Goal: Transaction & Acquisition: Purchase product/service

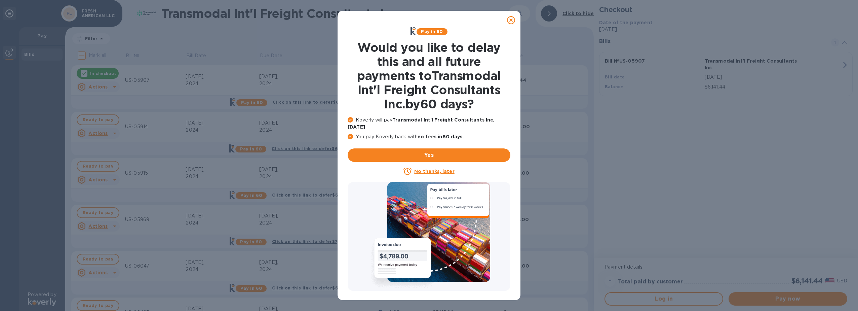
click at [510, 21] on icon at bounding box center [511, 20] width 8 height 8
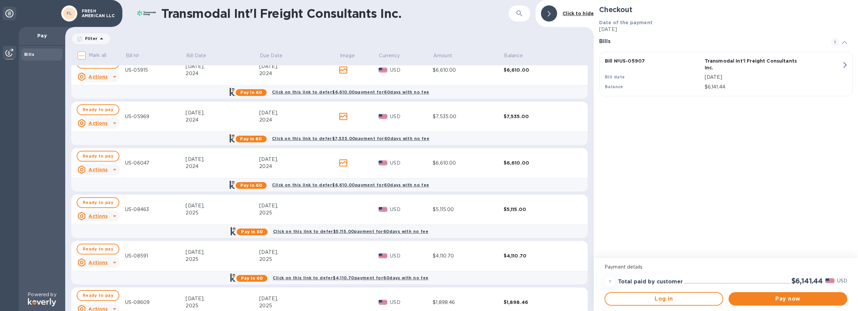
scroll to position [134, 0]
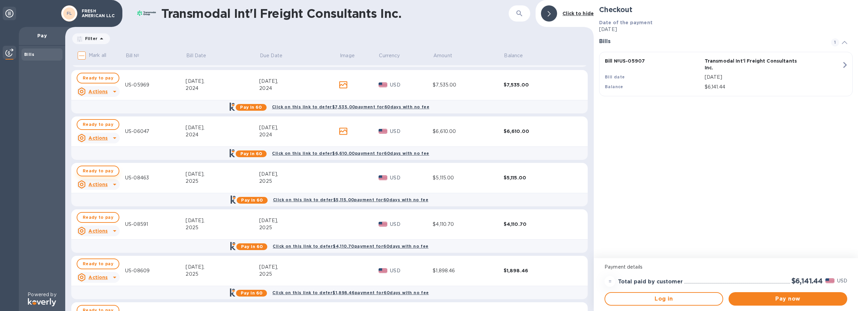
click at [102, 172] on span "Ready to pay" at bounding box center [98, 171] width 31 height 8
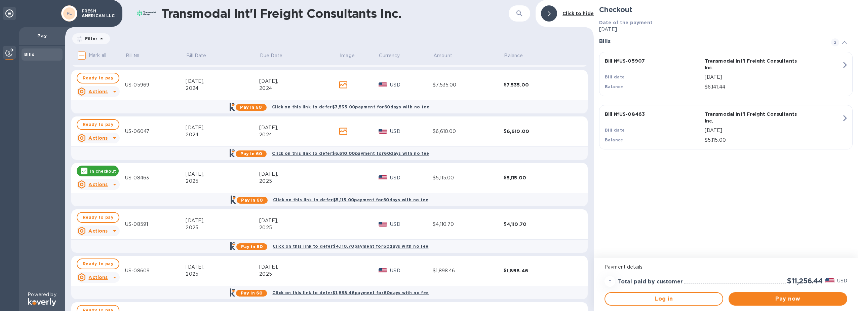
click at [838, 68] on div "Bill № US-05907 Transmodal Int'l Freight Consultants Inc. Bill date [DATE] Bala…" at bounding box center [724, 73] width 247 height 41
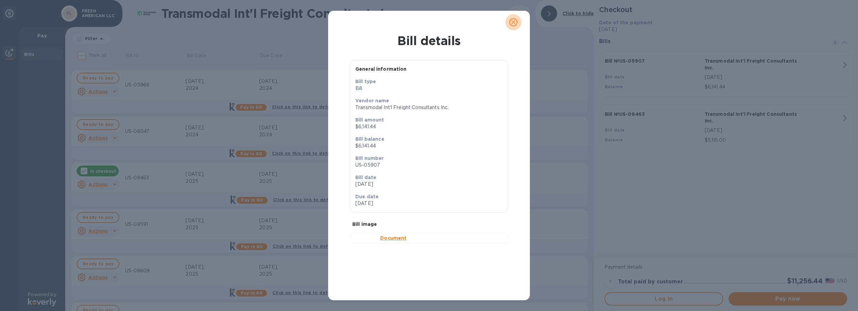
click at [512, 25] on icon "close" at bounding box center [513, 22] width 7 height 7
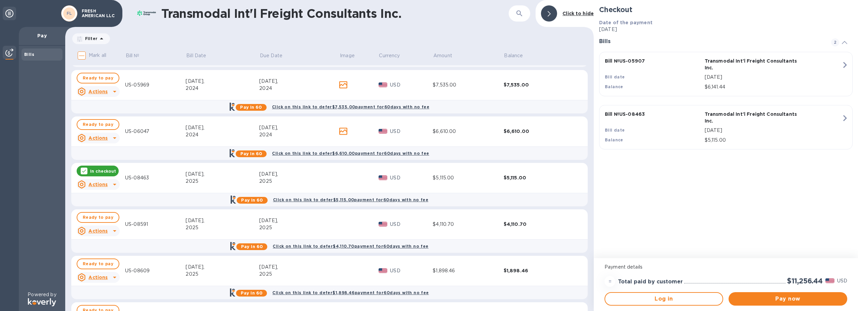
click at [793, 279] on h2 "$11,256.44" at bounding box center [805, 280] width 36 height 8
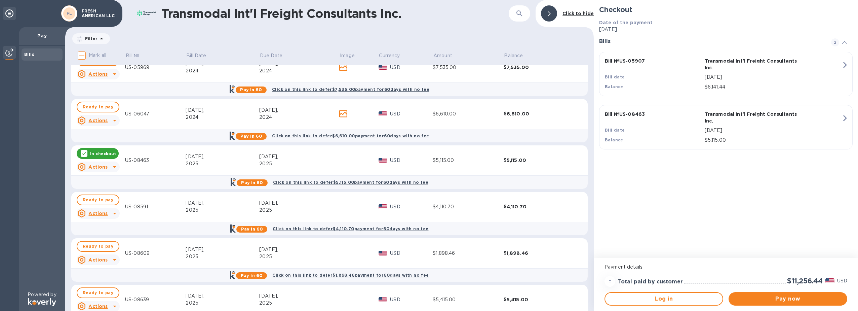
scroll to position [168, 0]
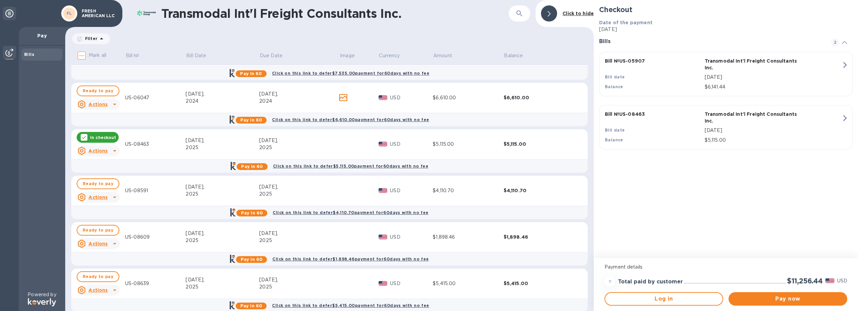
click at [847, 66] on icon "button" at bounding box center [845, 65] width 12 height 12
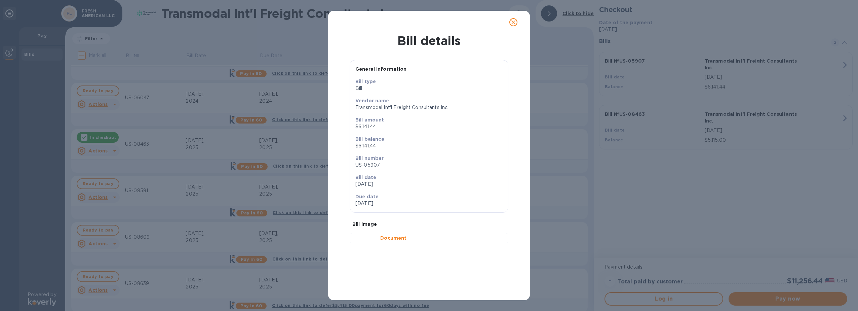
click at [513, 21] on icon "close" at bounding box center [513, 22] width 7 height 7
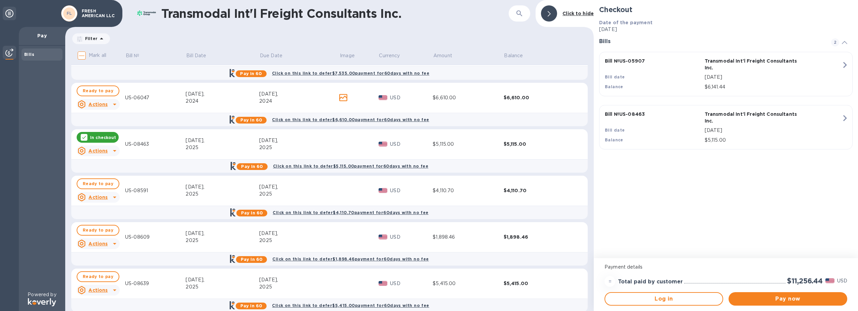
click at [98, 38] on icon at bounding box center [101, 39] width 8 height 8
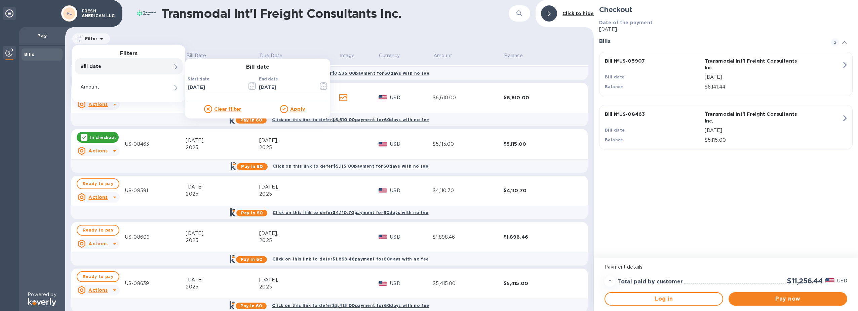
click at [169, 34] on div "Filter Filters Bill date Bill date Start date [DATE] ​ End date [DATE] ​ Clear …" at bounding box center [329, 38] width 516 height 13
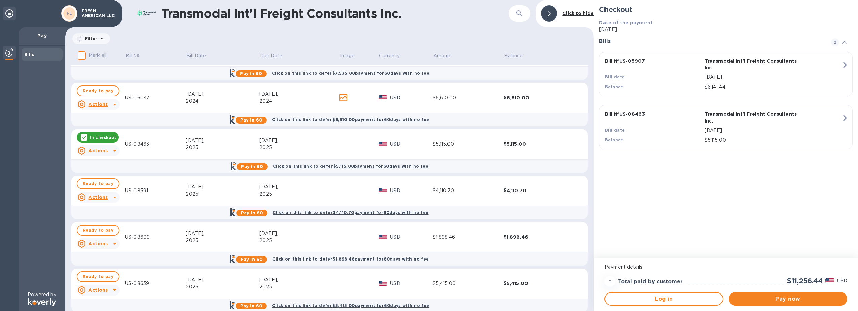
click at [843, 42] on icon at bounding box center [844, 42] width 5 height 3
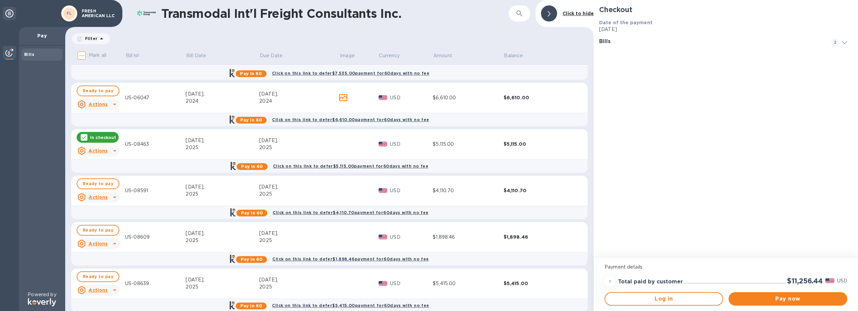
click at [843, 42] on icon at bounding box center [844, 42] width 5 height 3
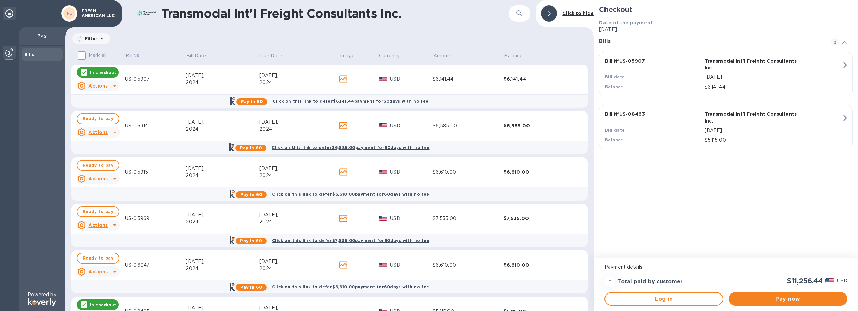
scroll to position [0, 0]
click at [108, 74] on p "In checkout" at bounding box center [103, 74] width 26 height 6
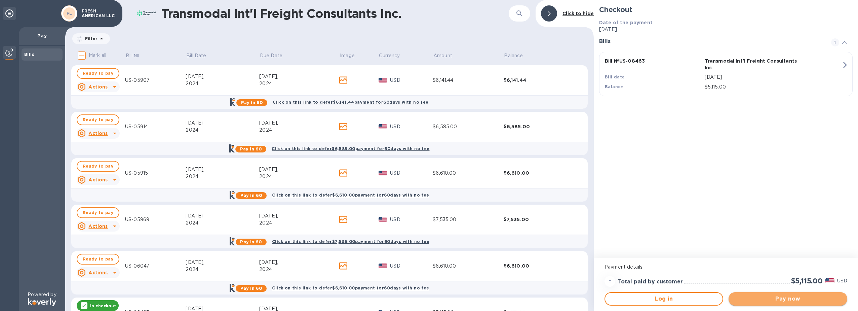
click at [760, 298] on span "Pay now" at bounding box center [788, 298] width 108 height 8
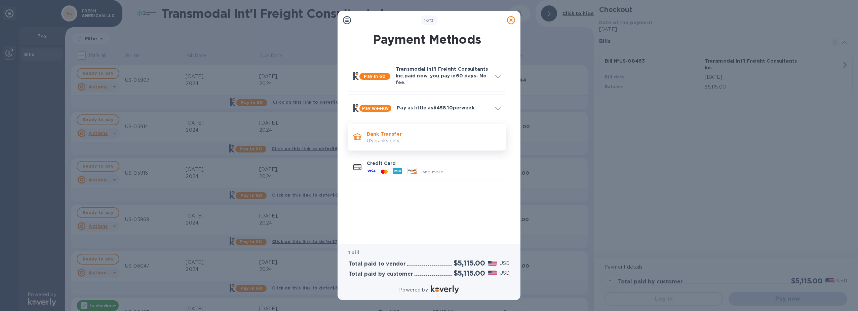
click at [418, 142] on p "US banks only." at bounding box center [434, 140] width 134 height 7
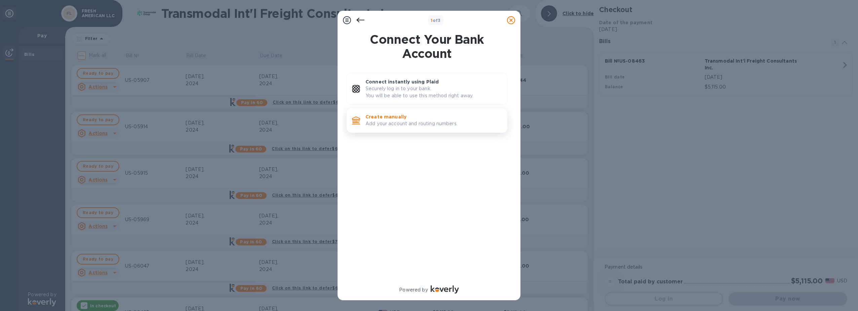
click at [433, 124] on p "Add your account and routing numbers." at bounding box center [433, 123] width 136 height 7
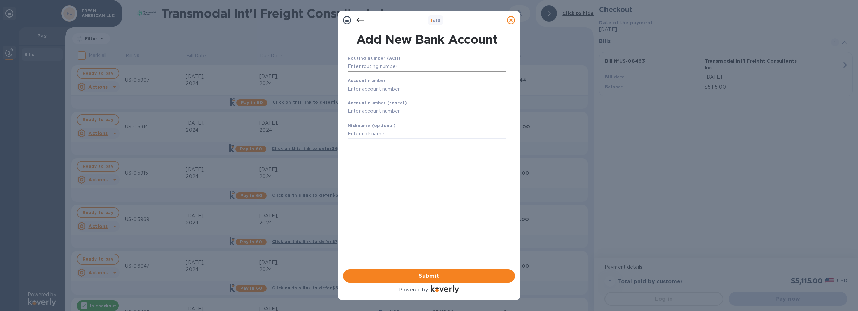
click at [413, 70] on input "text" at bounding box center [427, 67] width 159 height 10
type input "021000021"
click at [405, 99] on input "text" at bounding box center [427, 97] width 159 height 10
type input "579057780"
click at [406, 118] on input "text" at bounding box center [427, 120] width 159 height 10
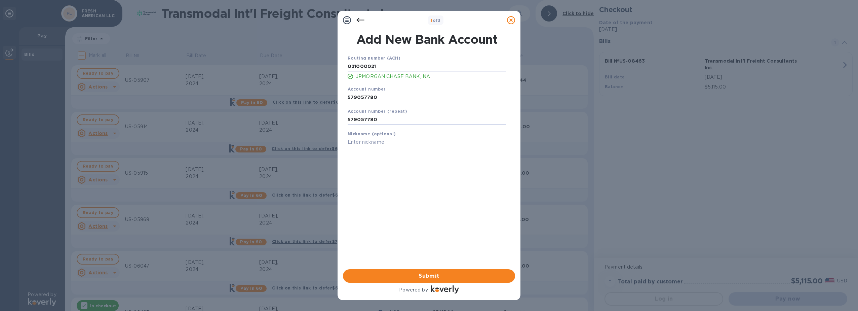
type input "579057780"
click at [402, 143] on input "text" at bounding box center [427, 142] width 159 height 10
type input "[PERSON_NAME]"
click at [408, 274] on span "Submit" at bounding box center [428, 276] width 161 height 8
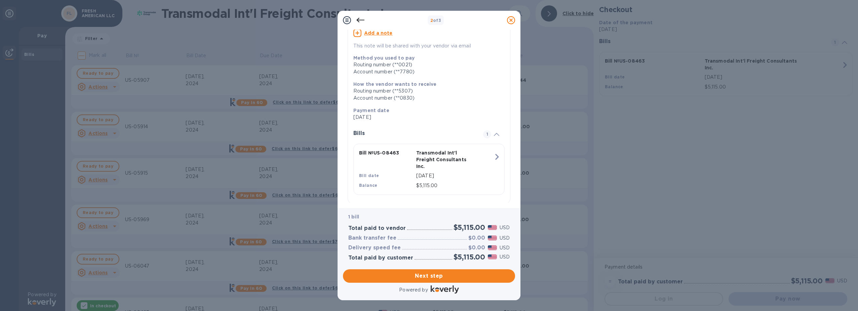
scroll to position [77, 0]
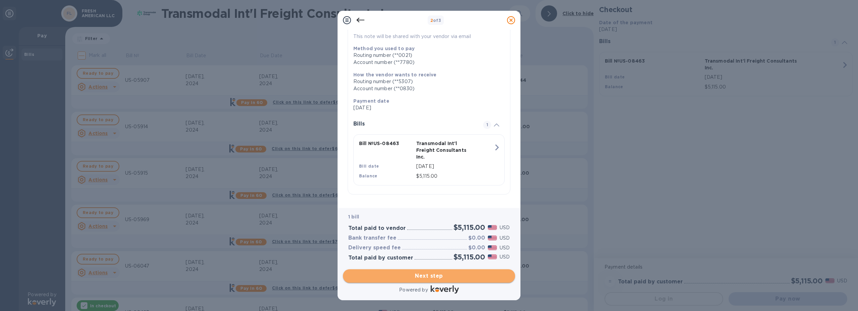
click at [430, 276] on span "Next step" at bounding box center [428, 276] width 161 height 8
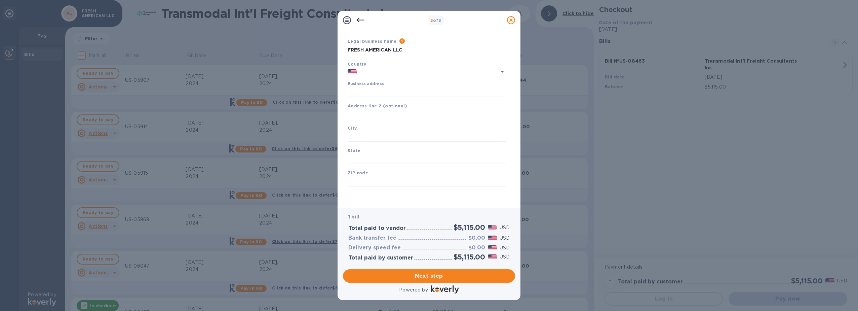
type input "[GEOGRAPHIC_DATA]"
click at [429, 87] on input "Business address" at bounding box center [427, 92] width 159 height 10
click at [422, 89] on input "Business address" at bounding box center [427, 92] width 159 height 10
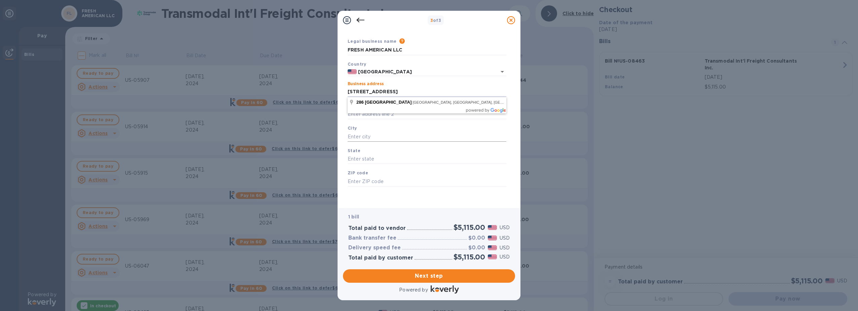
type input "[STREET_ADDRESS]"
click at [400, 135] on input "text" at bounding box center [427, 136] width 159 height 10
type input "Cranbury"
click at [396, 160] on input "text" at bounding box center [427, 159] width 159 height 10
type input "n"
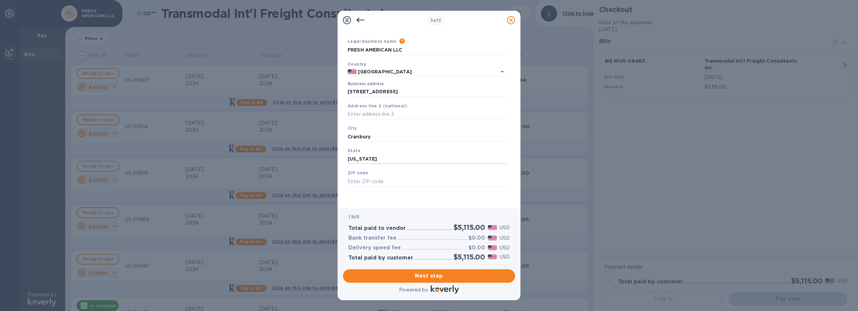
type input "[US_STATE]"
click at [406, 187] on div "ZIP code" at bounding box center [427, 177] width 164 height 23
click at [413, 179] on input "text" at bounding box center [427, 181] width 159 height 10
type input "08512"
click at [423, 275] on span "Next step" at bounding box center [428, 276] width 161 height 8
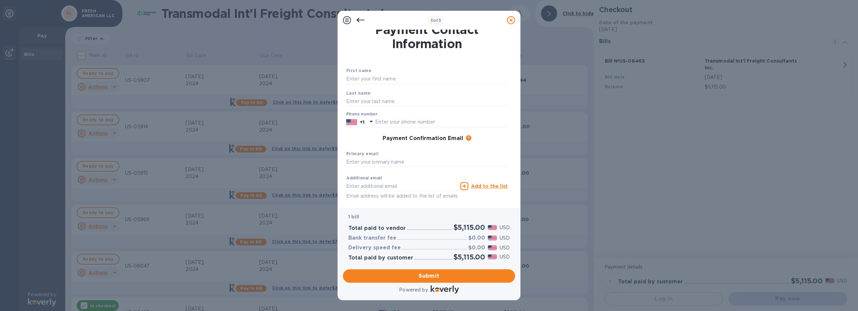
scroll to position [0, 0]
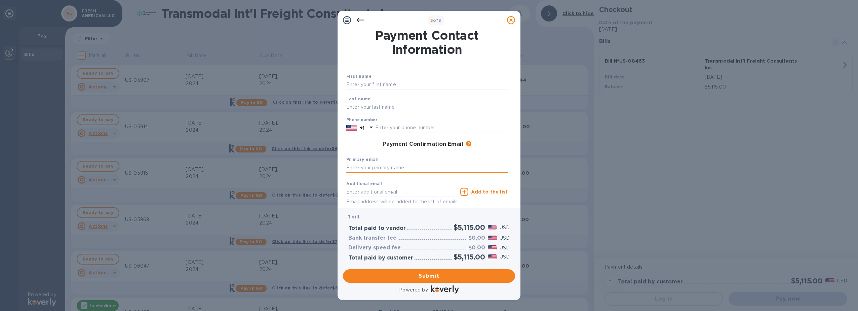
click at [436, 165] on input "text" at bounding box center [426, 168] width 161 height 10
type input "[EMAIL_ADDRESS][DOMAIN_NAME]"
click at [426, 190] on input "text" at bounding box center [401, 192] width 111 height 10
type input "[EMAIL_ADDRESS][DOMAIN_NAME]"
click at [405, 79] on div "First name" at bounding box center [427, 81] width 167 height 23
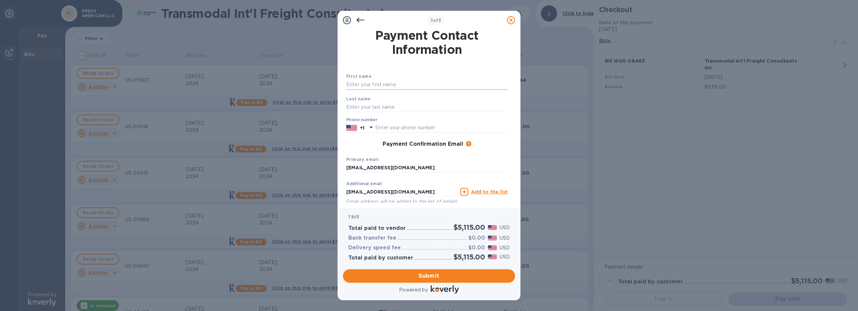
click at [402, 82] on input "text" at bounding box center [426, 85] width 161 height 10
type input "Chastity"
click at [396, 103] on input "text" at bounding box center [426, 107] width 161 height 10
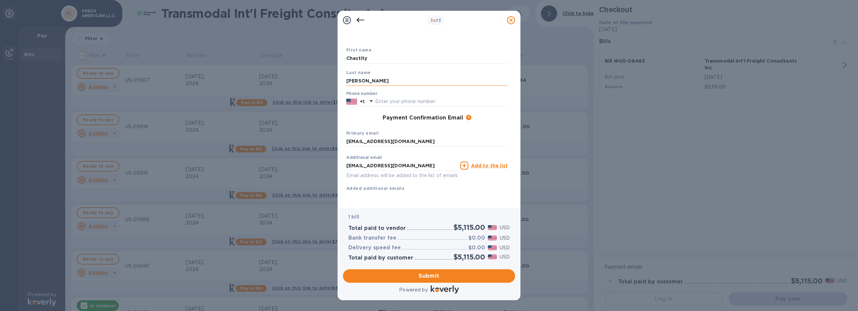
scroll to position [34, 0]
type input "[PERSON_NAME]"
click at [417, 275] on span "Submit" at bounding box center [428, 276] width 161 height 8
click at [409, 92] on input "text" at bounding box center [441, 94] width 132 height 10
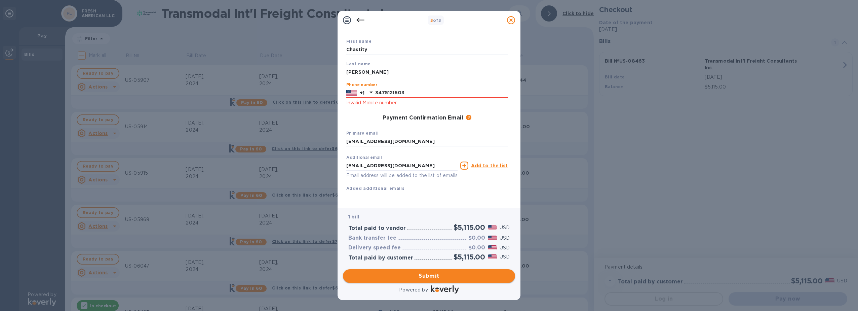
type input "3475121603"
click at [415, 275] on span "Submit" at bounding box center [428, 276] width 161 height 8
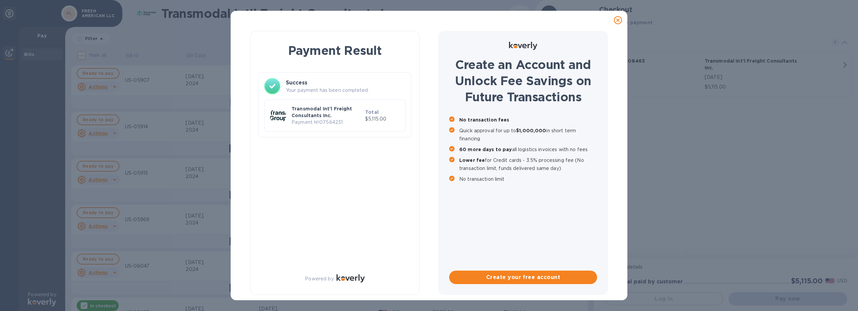
scroll to position [0, 0]
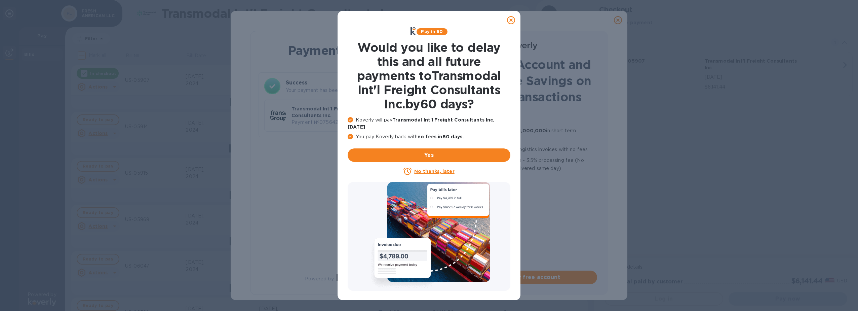
click at [513, 21] on icon at bounding box center [511, 20] width 8 height 8
